Goal: Transaction & Acquisition: Purchase product/service

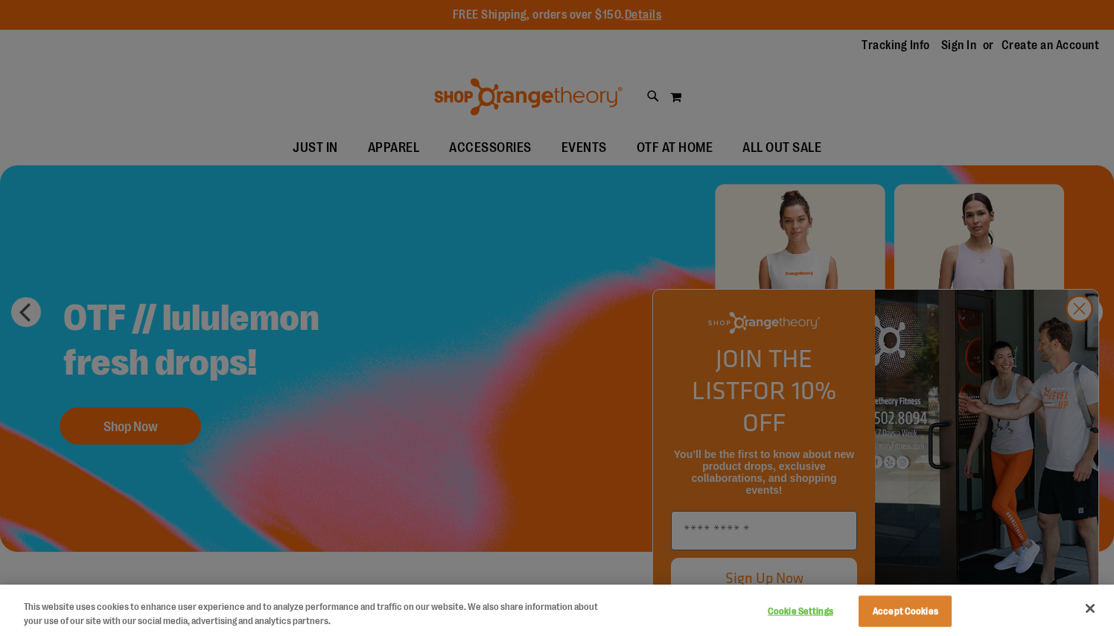
click at [649, 98] on div at bounding box center [557, 318] width 1114 height 636
click at [1063, 345] on div at bounding box center [557, 318] width 1114 height 636
click at [1083, 340] on div at bounding box center [557, 318] width 1114 height 636
click at [1077, 345] on div at bounding box center [557, 318] width 1114 height 636
click at [749, 89] on div at bounding box center [557, 318] width 1114 height 636
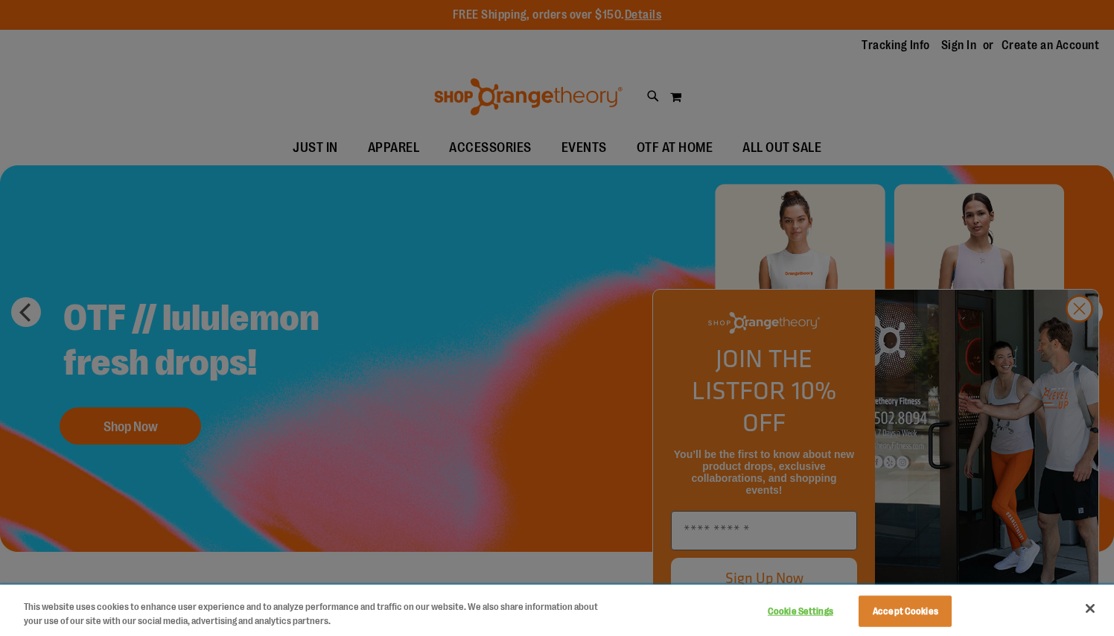
click at [1092, 608] on button "Close" at bounding box center [1090, 608] width 33 height 33
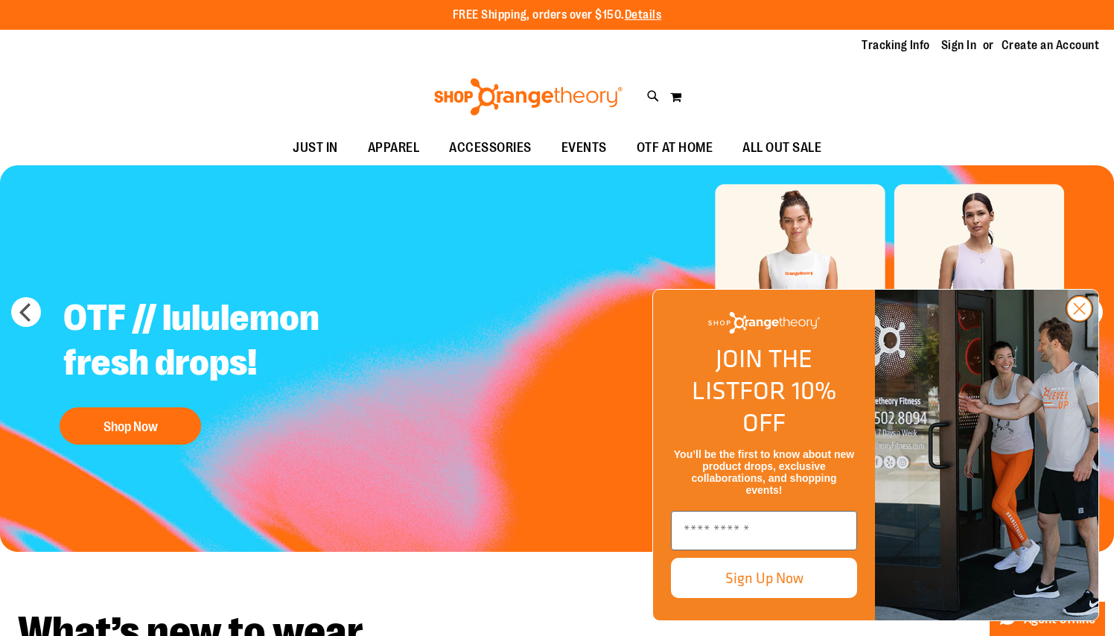
click at [1077, 321] on circle "Close dialog" at bounding box center [1079, 308] width 25 height 25
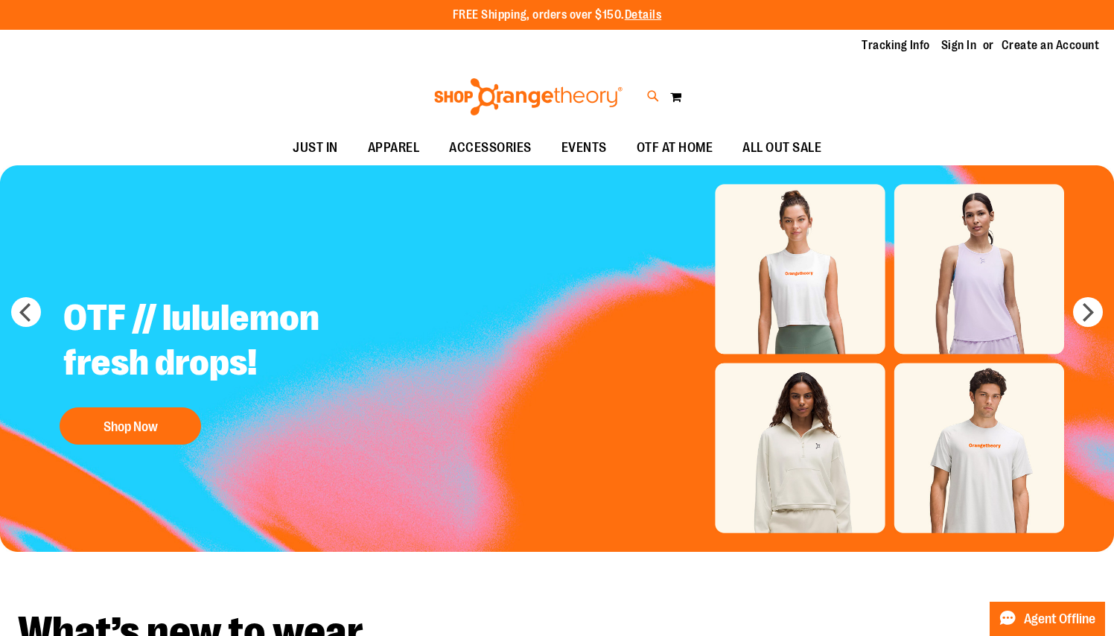
click at [648, 90] on icon at bounding box center [653, 96] width 13 height 17
type input "**********"
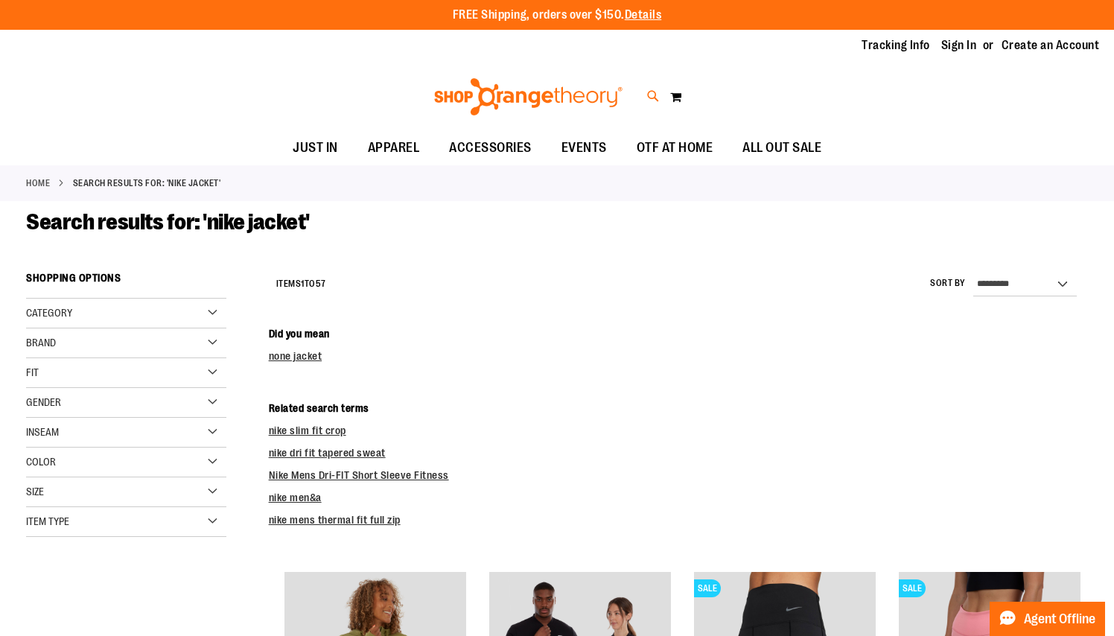
click at [651, 93] on icon at bounding box center [653, 96] width 13 height 17
click at [208, 341] on div "**********" at bounding box center [557, 348] width 882 height 576
drag, startPoint x: 811, startPoint y: 86, endPoint x: 387, endPoint y: 83, distance: 423.7
click at [387, 83] on input "**********" at bounding box center [557, 84] width 882 height 49
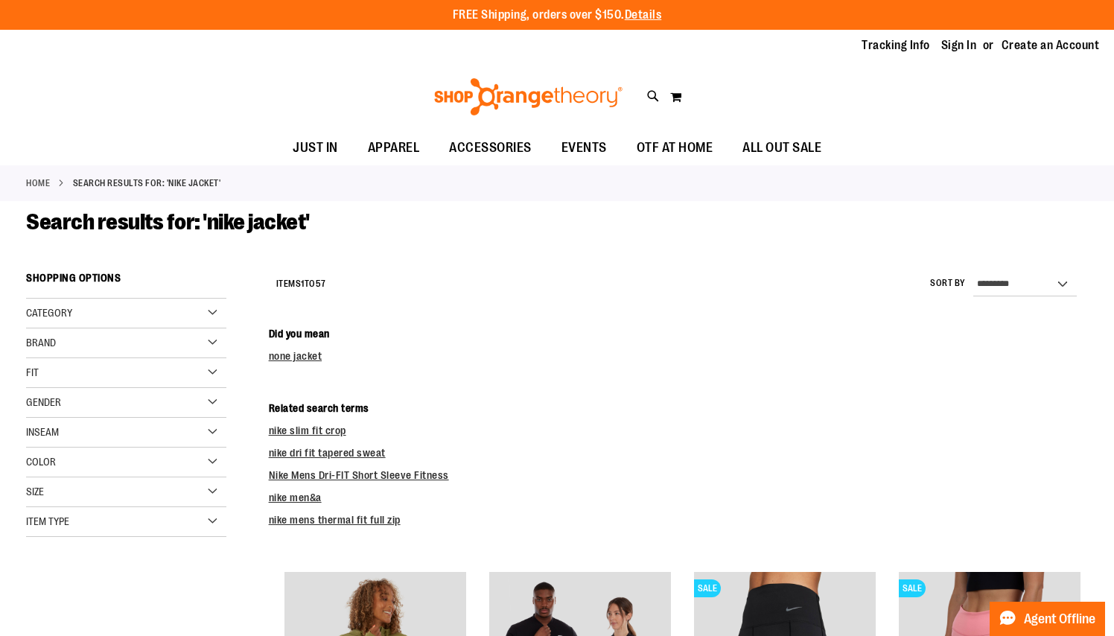
type input "*"
click at [200, 366] on div "Search Popular Suggestions Advanced Search # Type at least 3 character to searc…" at bounding box center [557, 348] width 882 height 576
click at [208, 343] on div "Search Popular Suggestions Advanced Search # Type at least 3 character to searc…" at bounding box center [557, 348] width 882 height 576
click at [617, 267] on div "Search Popular Suggestions Advanced Search # Type at least 3 character to searc…" at bounding box center [557, 348] width 882 height 576
click at [1098, 18] on link at bounding box center [1095, 23] width 23 height 32
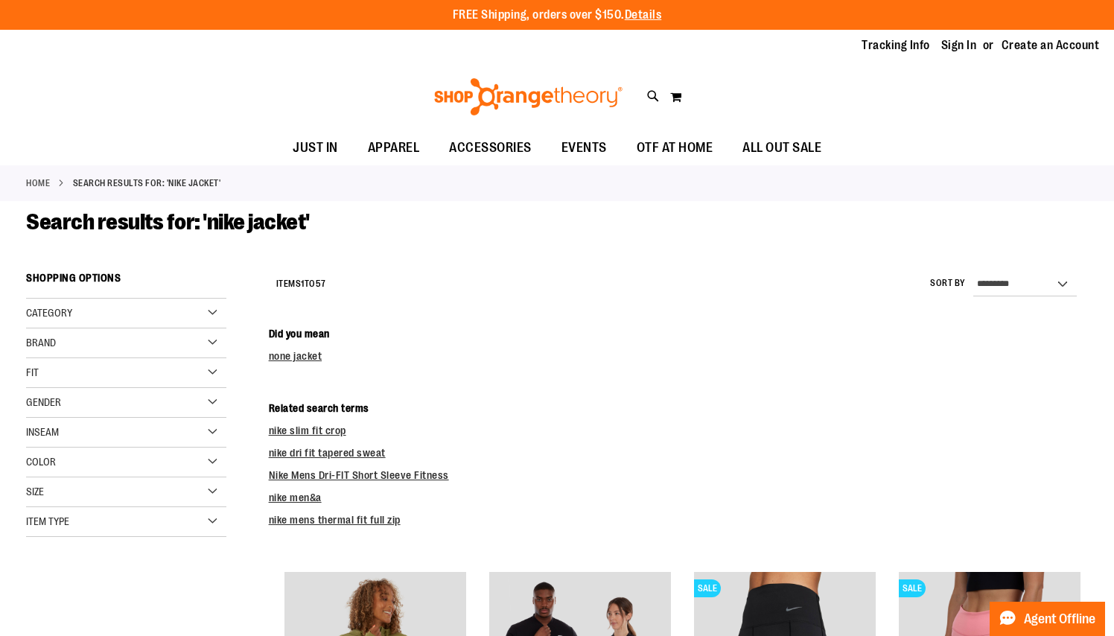
click at [220, 336] on div "Brand" at bounding box center [126, 343] width 200 height 30
click at [45, 374] on link "Nike" at bounding box center [118, 374] width 192 height 16
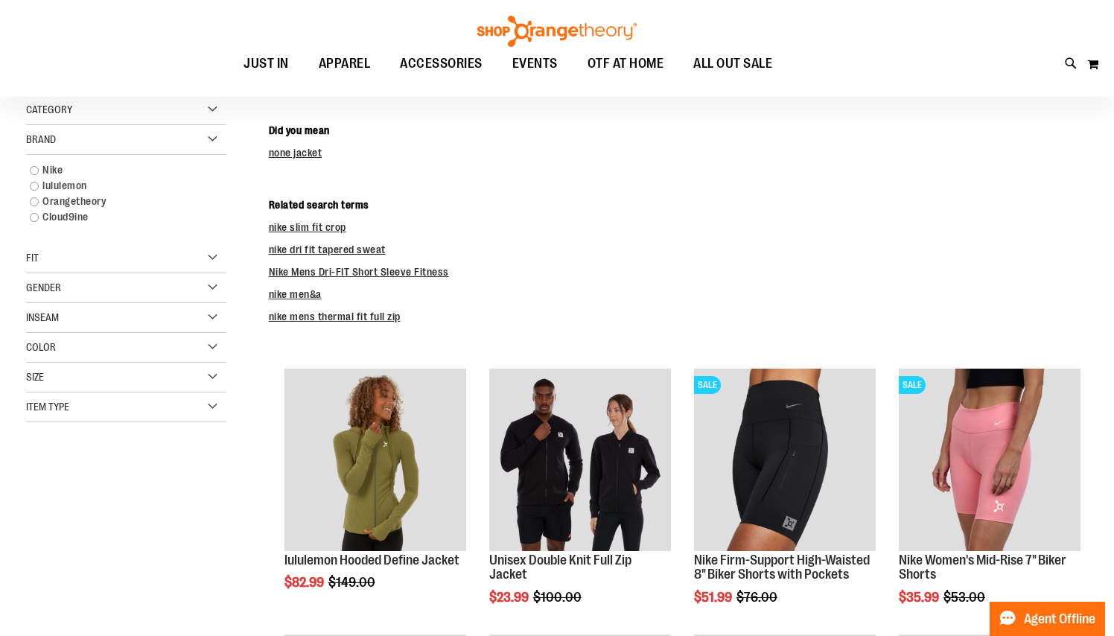
scroll to position [203, 0]
click at [37, 168] on link "Nike" at bounding box center [118, 170] width 192 height 16
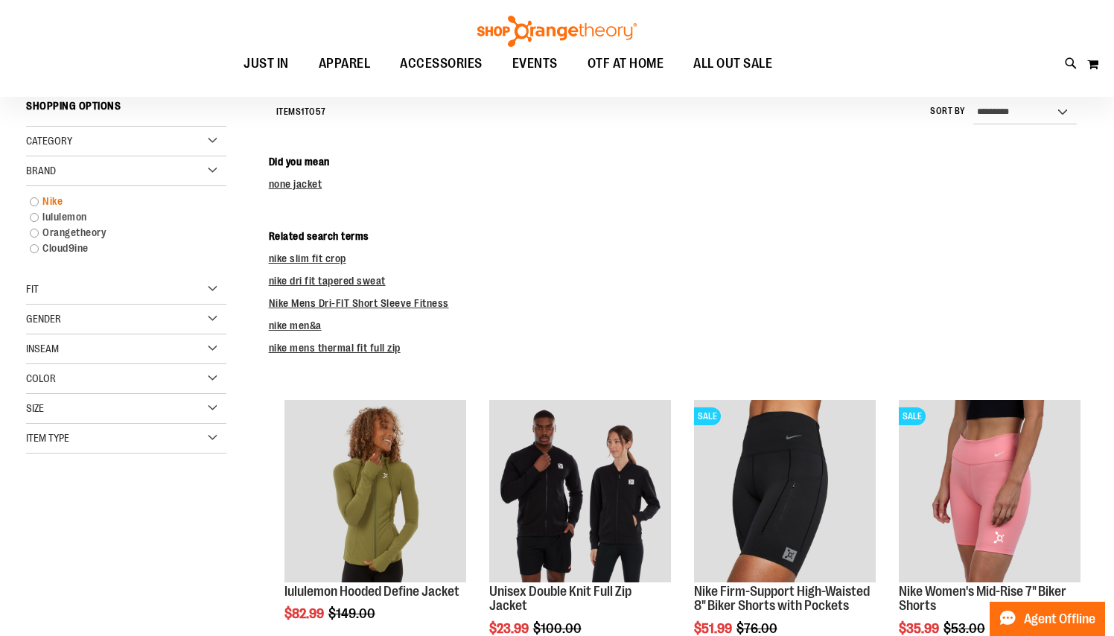
scroll to position [168, 0]
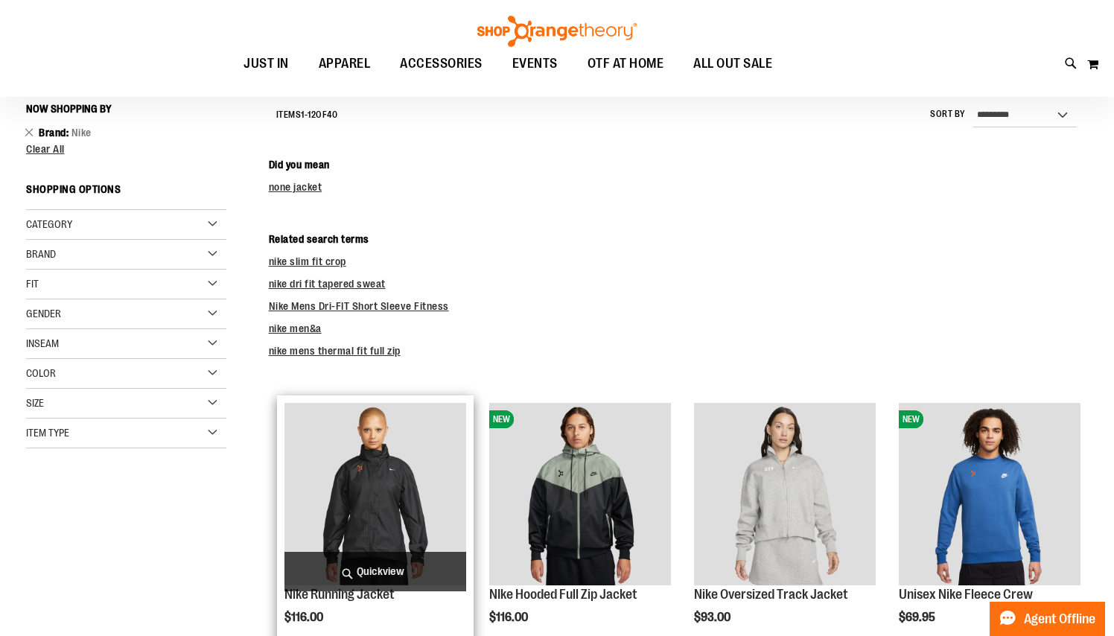
click at [439, 461] on img "product" at bounding box center [375, 494] width 182 height 182
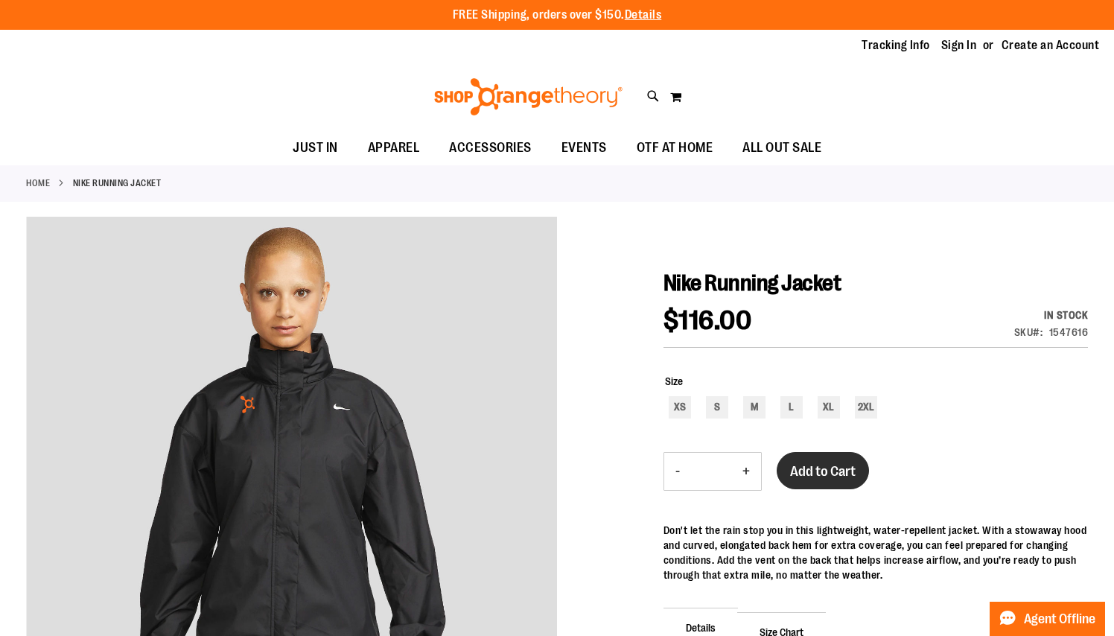
click at [844, 480] on button "Add to Cart" at bounding box center [823, 470] width 92 height 37
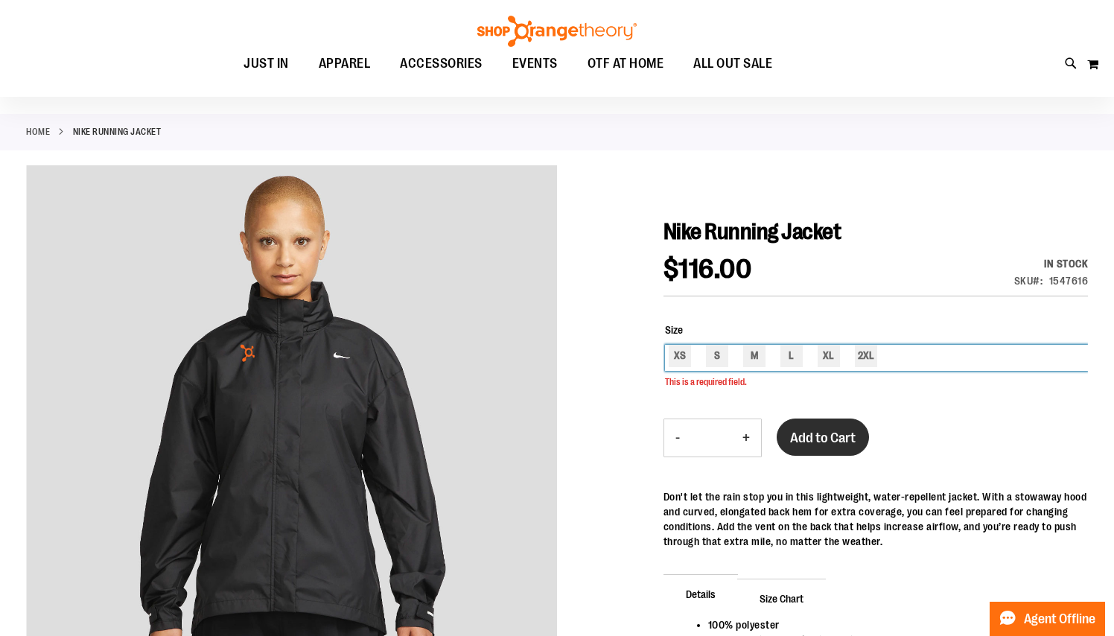
scroll to position [55, 0]
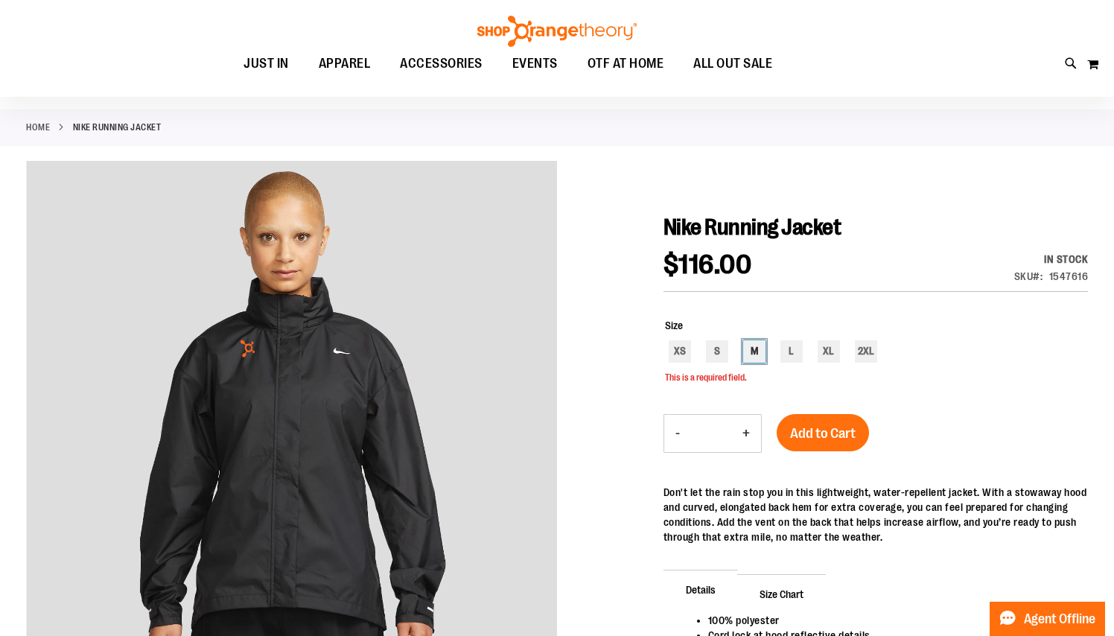
click at [758, 354] on div "M" at bounding box center [754, 351] width 22 height 22
type input "***"
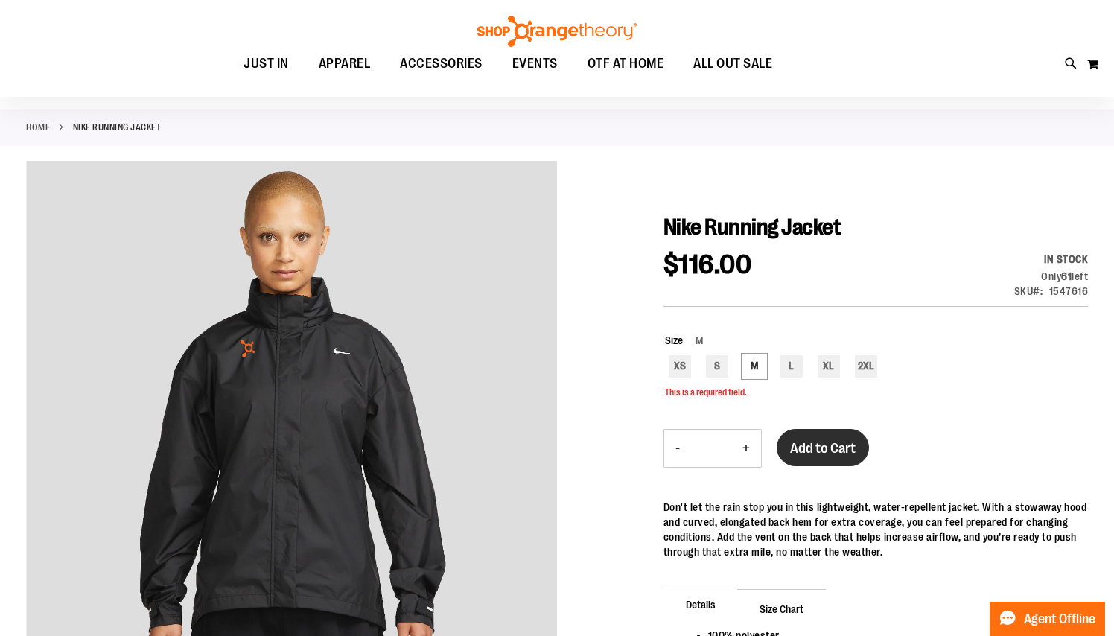
click at [834, 442] on span "Add to Cart" at bounding box center [823, 448] width 66 height 16
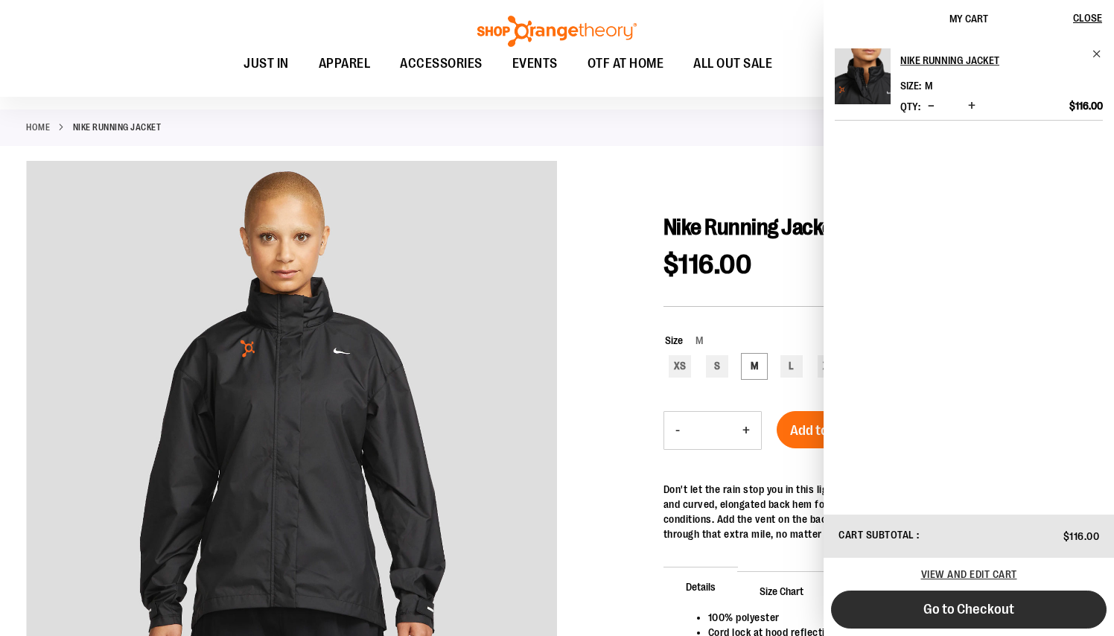
click at [960, 617] on span "Go to Checkout" at bounding box center [968, 609] width 91 height 16
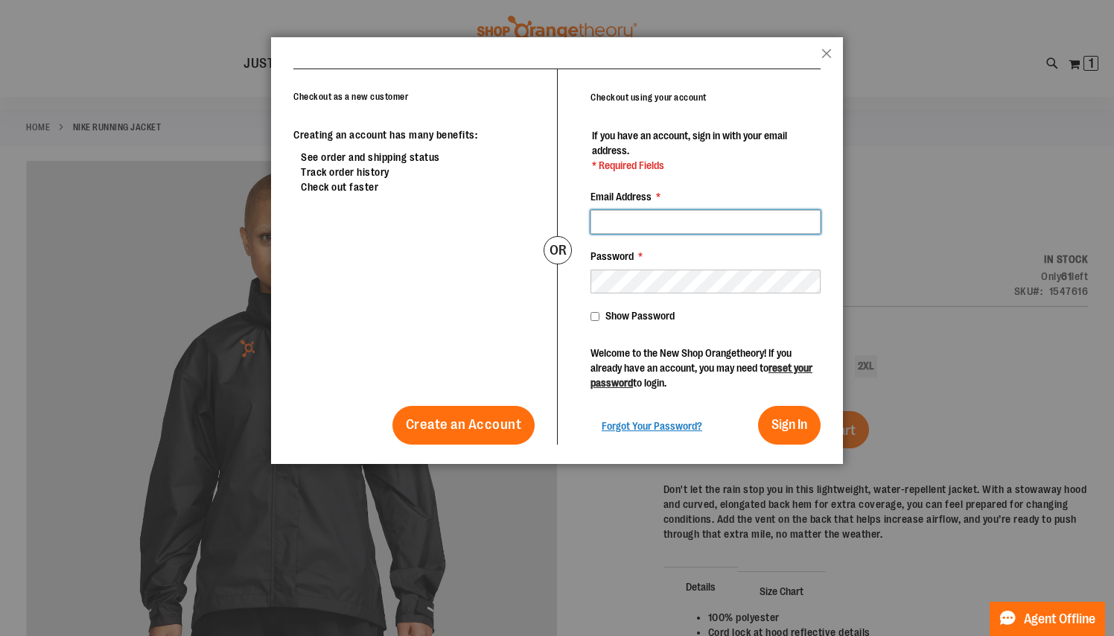
type input "**********"
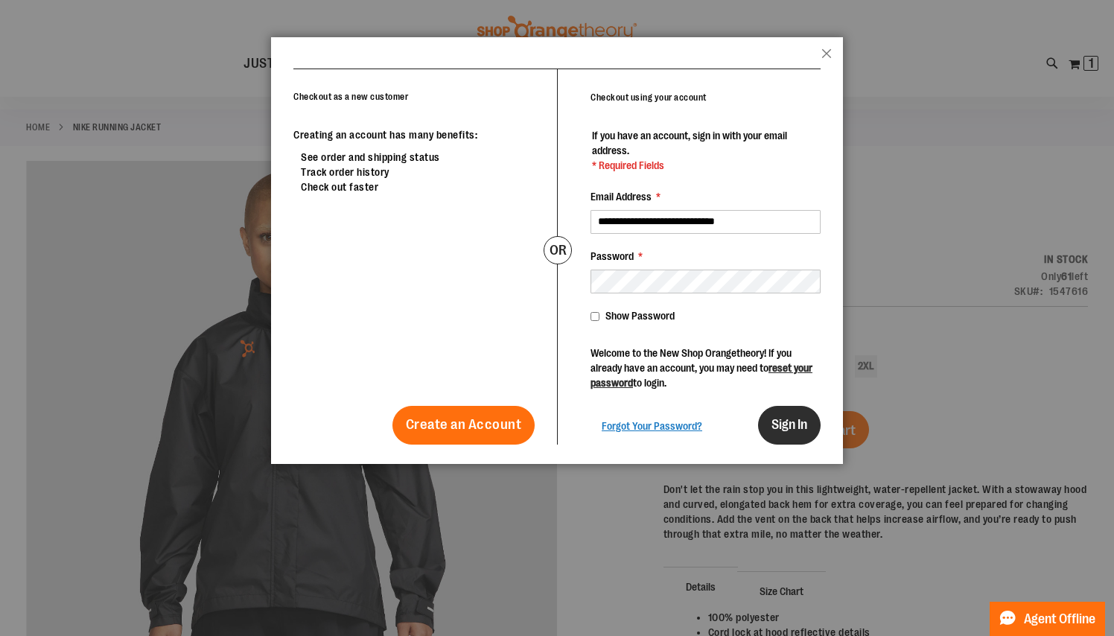
click at [795, 425] on span "Sign In" at bounding box center [789, 424] width 36 height 15
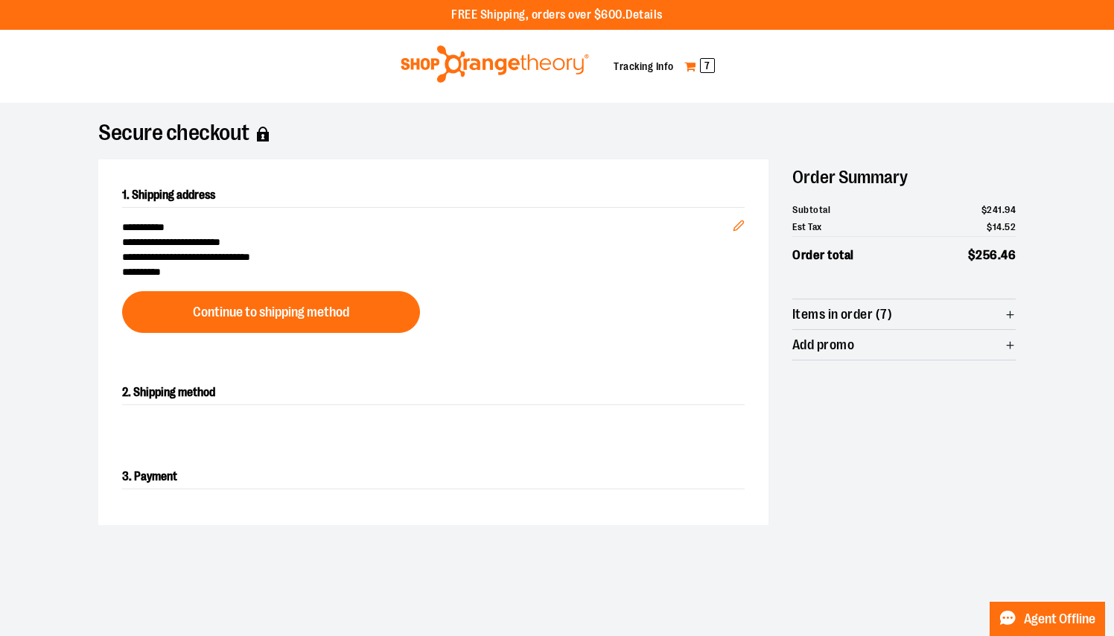
click at [706, 67] on span "7" at bounding box center [707, 65] width 15 height 15
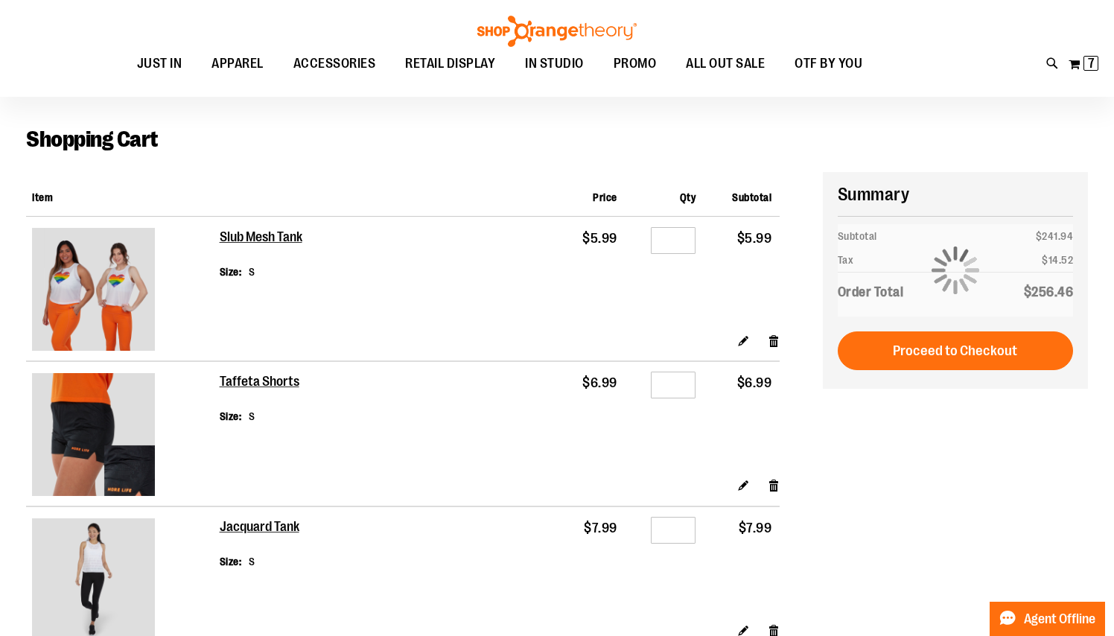
scroll to position [48, 0]
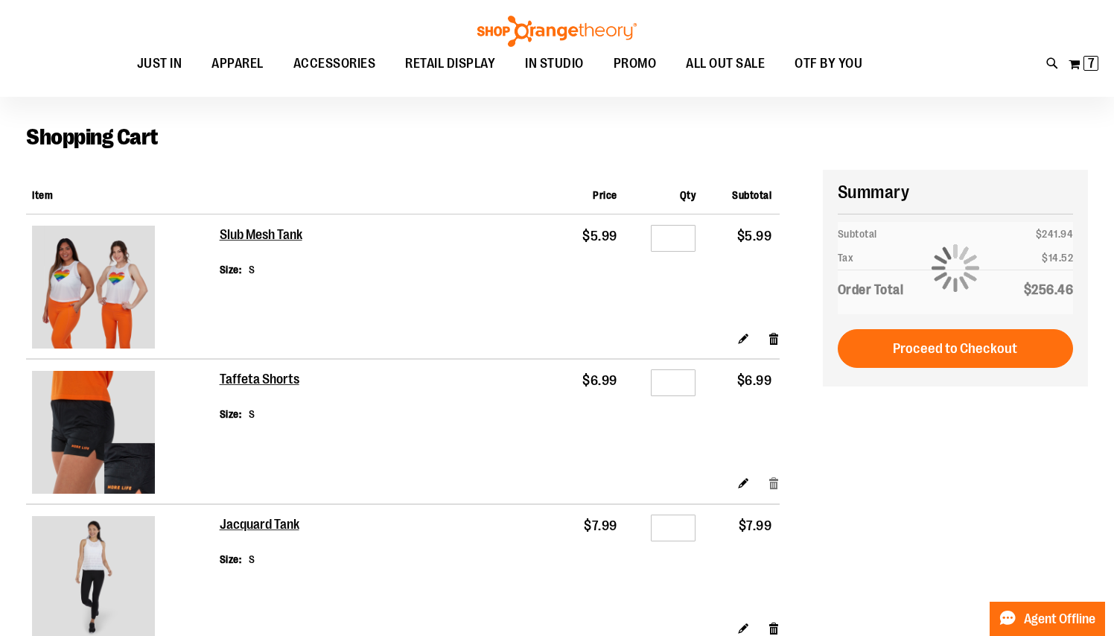
click at [777, 475] on link "Remove item" at bounding box center [774, 483] width 13 height 16
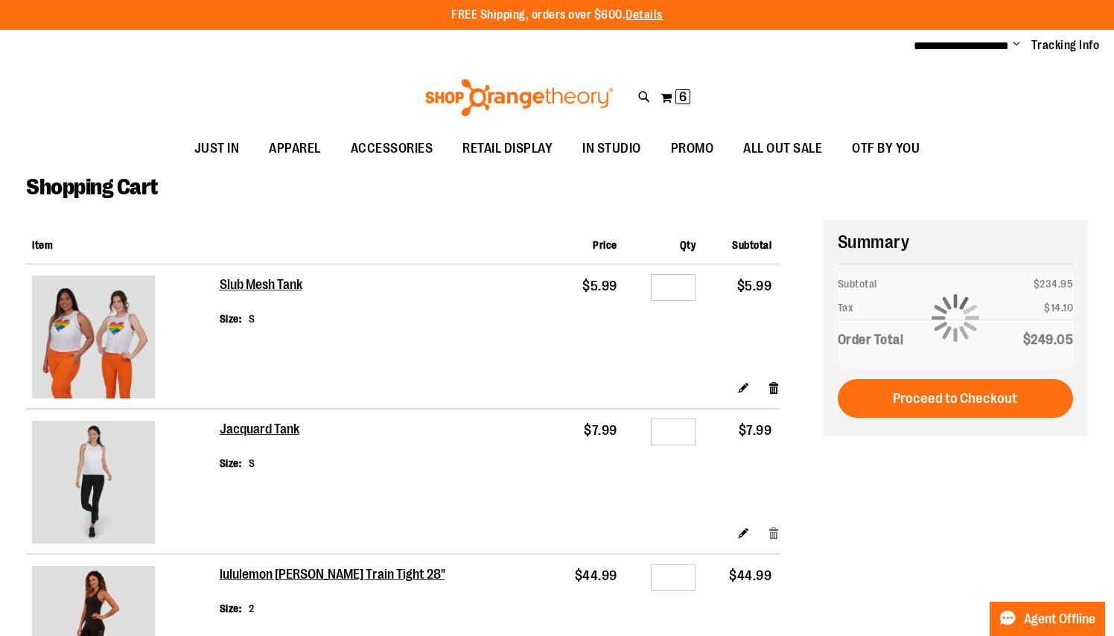
click at [772, 525] on link "Remove item" at bounding box center [774, 533] width 13 height 16
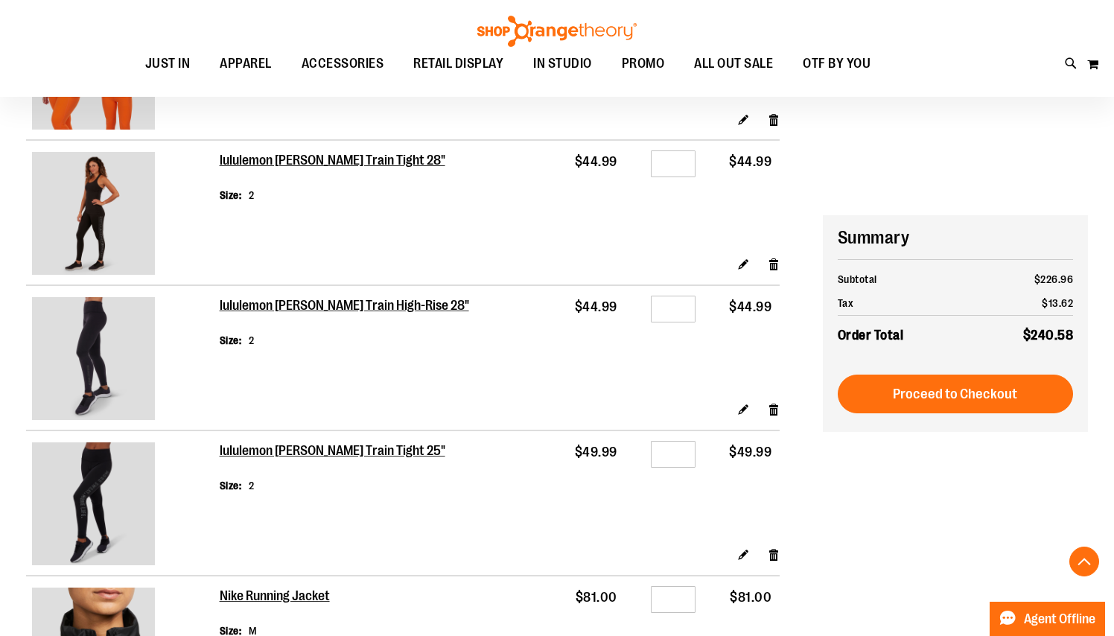
scroll to position [450, 0]
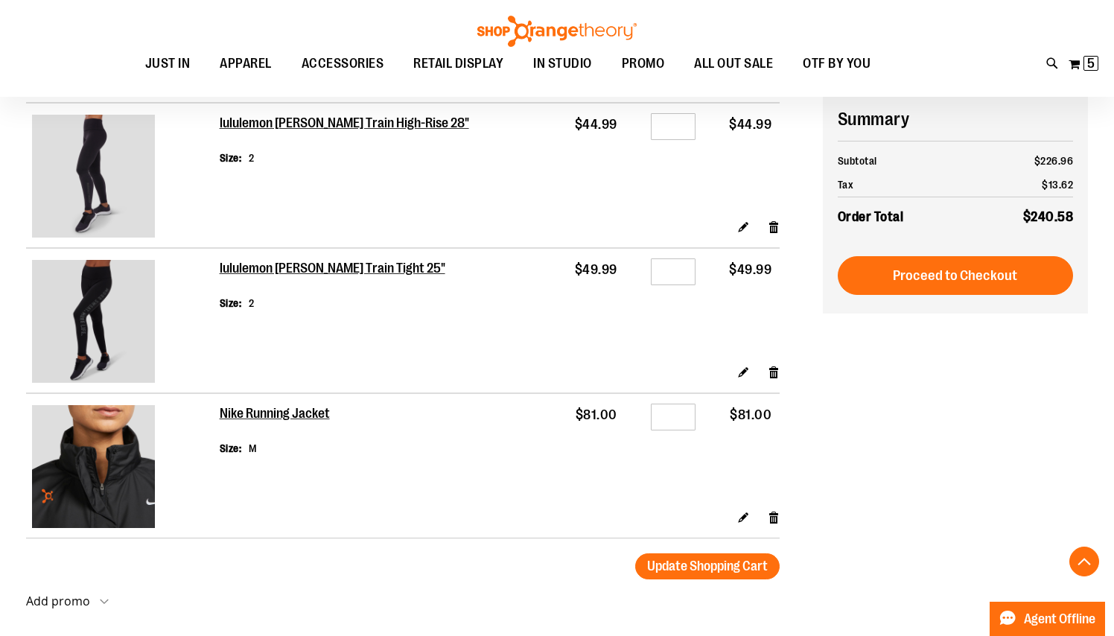
click at [114, 494] on img at bounding box center [93, 466] width 123 height 123
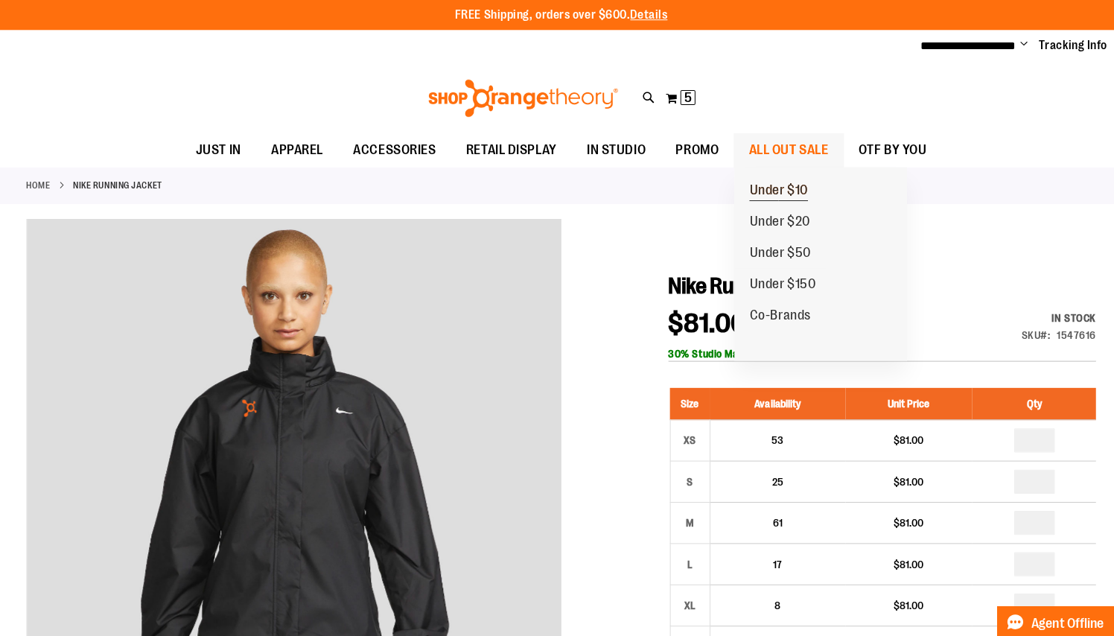
click at [777, 184] on span "Under $10" at bounding box center [773, 190] width 58 height 19
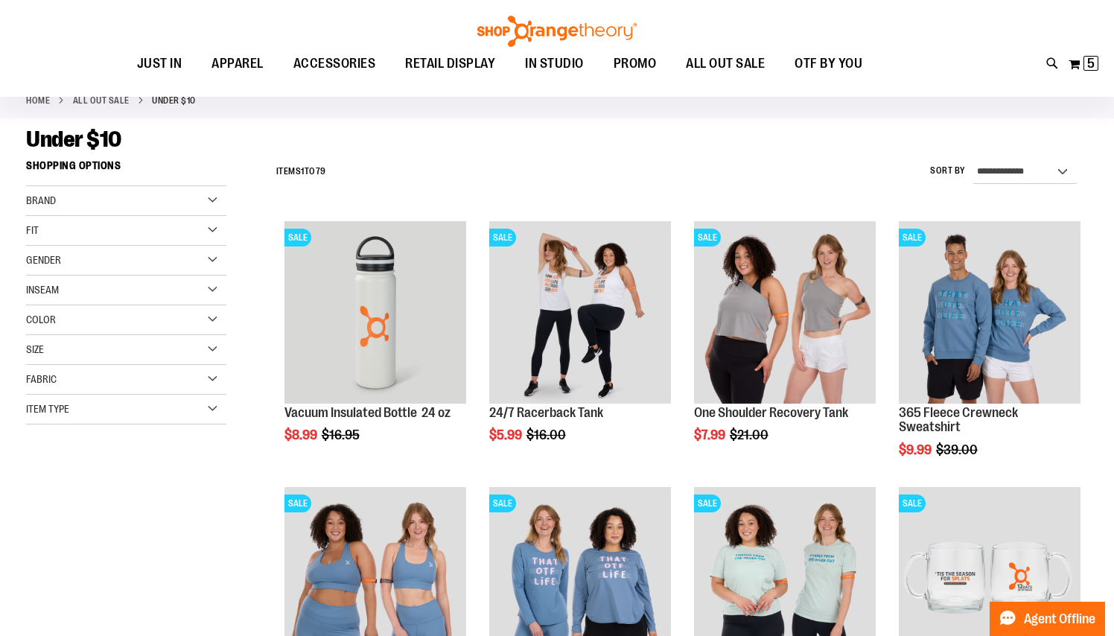
scroll to position [102, 0]
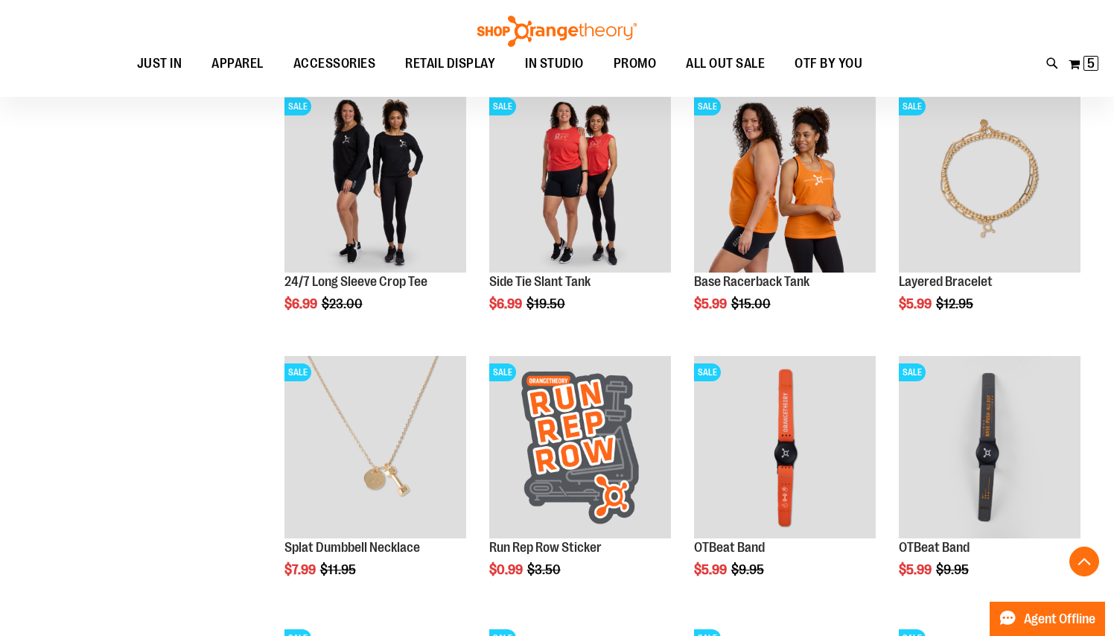
scroll to position [1016, 0]
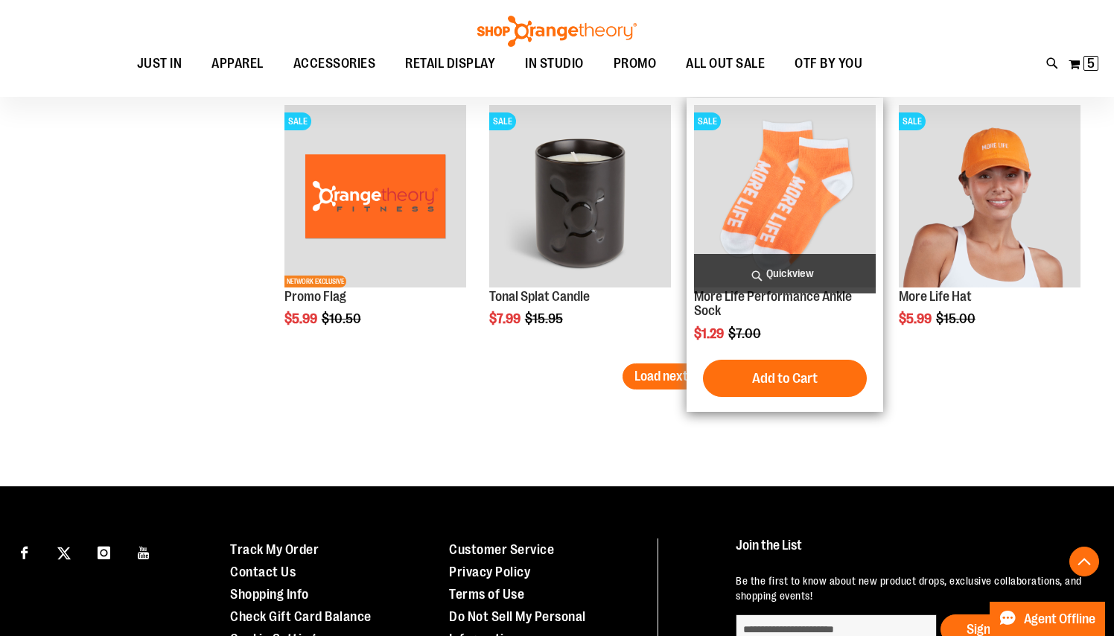
scroll to position [2331, 0]
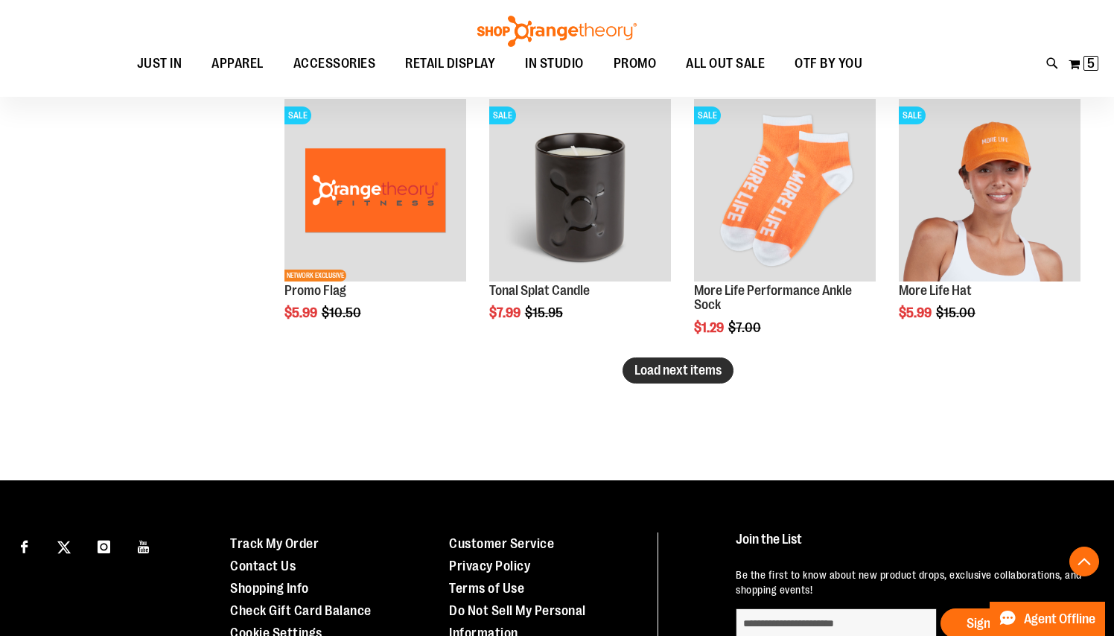
click at [695, 366] on span "Load next items" at bounding box center [677, 370] width 87 height 15
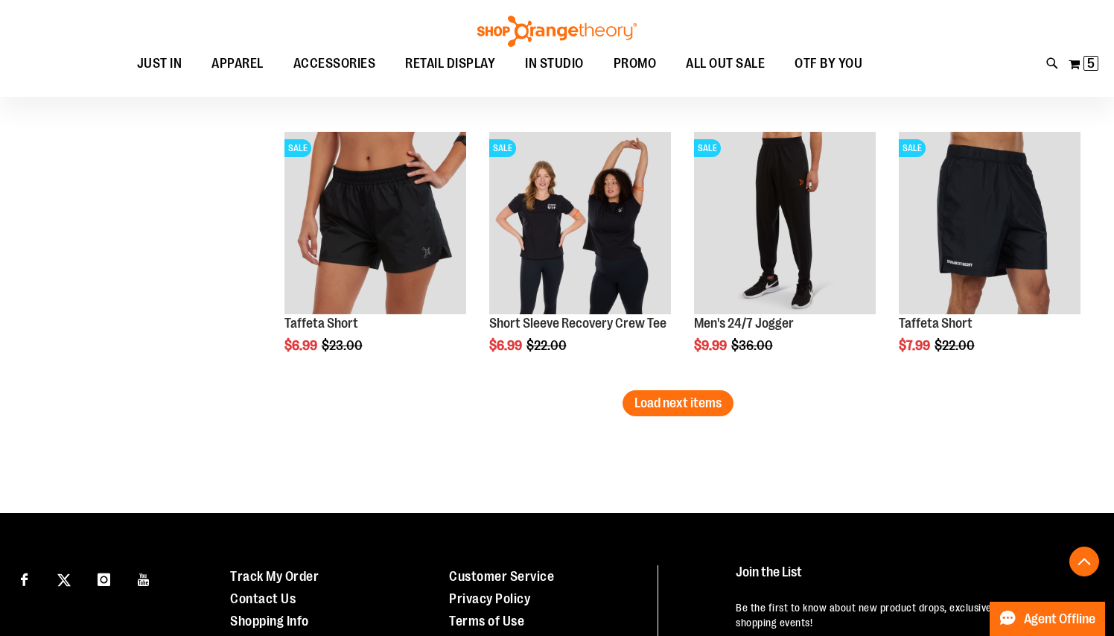
scroll to position [3087, 0]
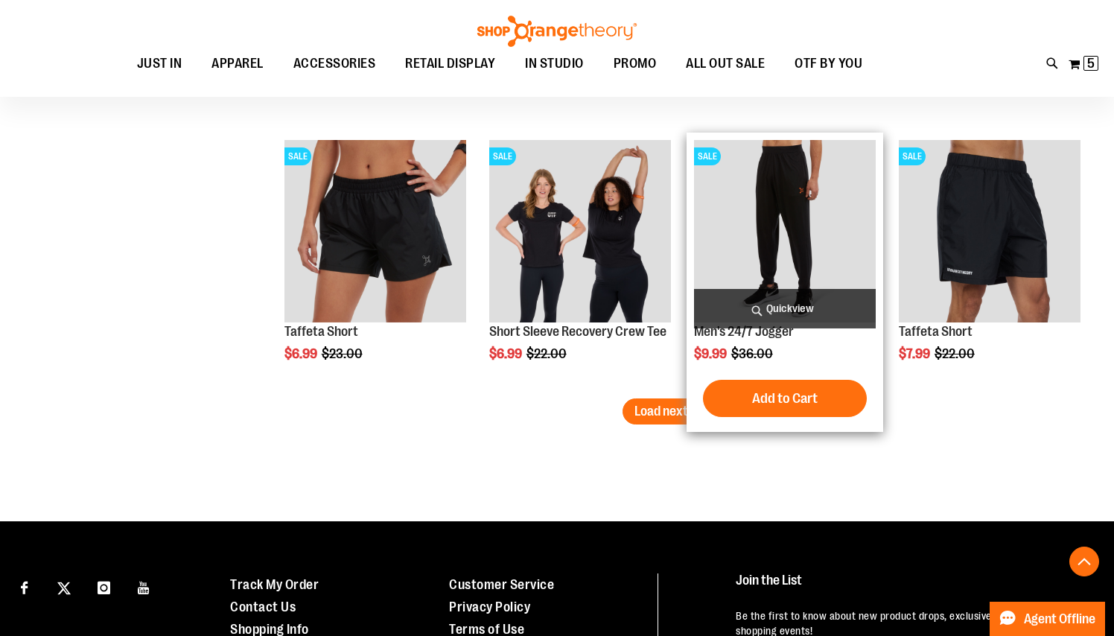
click at [808, 208] on img "product" at bounding box center [785, 231] width 182 height 182
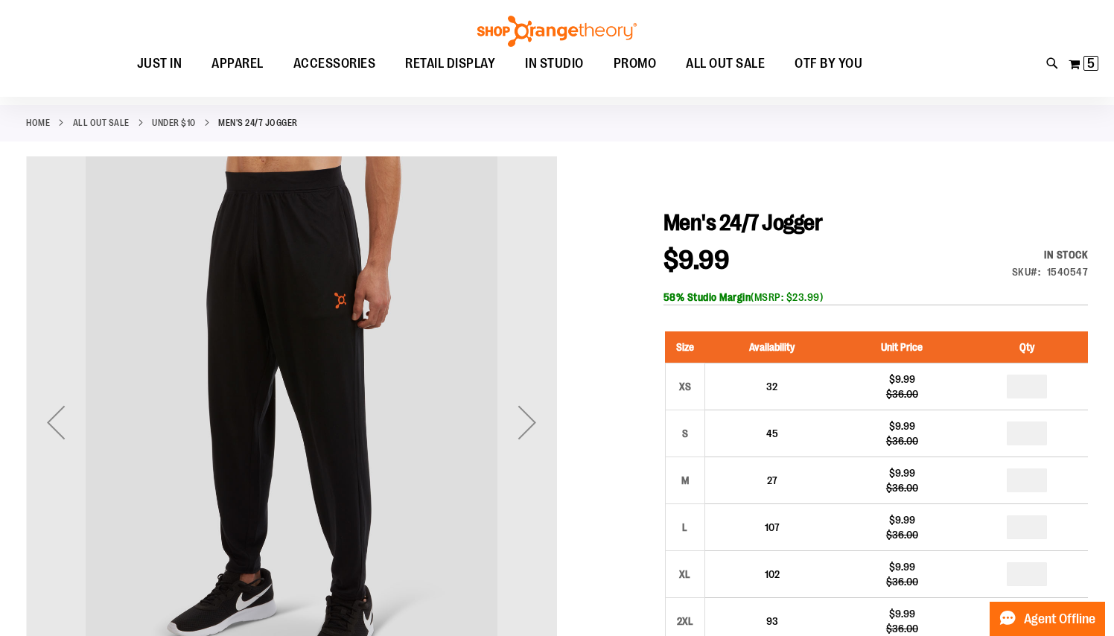
scroll to position [55, 0]
